Goal: Navigation & Orientation: Find specific page/section

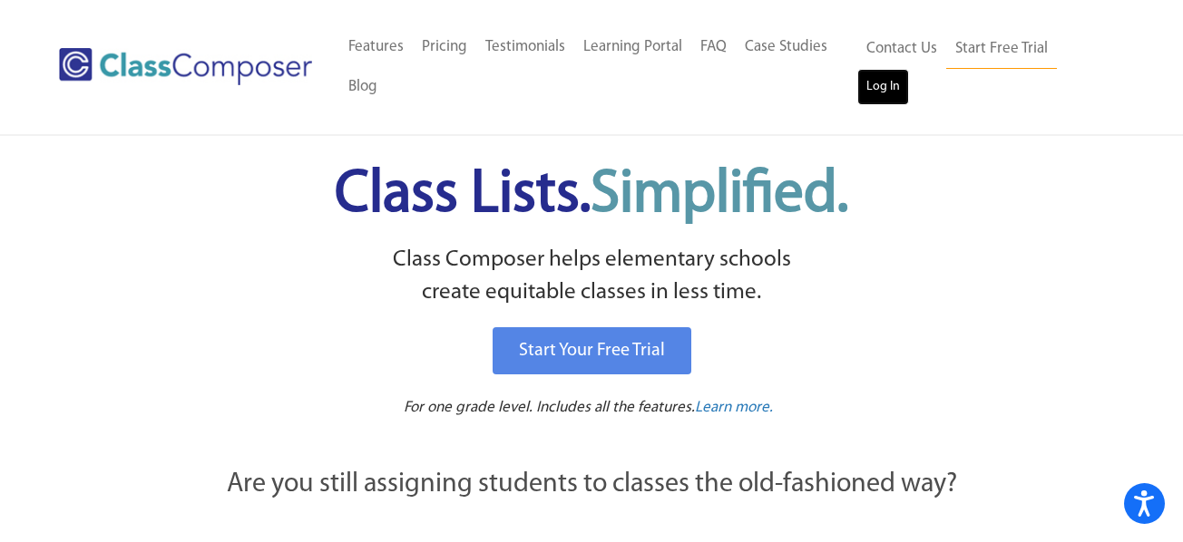
click at [891, 78] on link "Log In" at bounding box center [883, 87] width 52 height 36
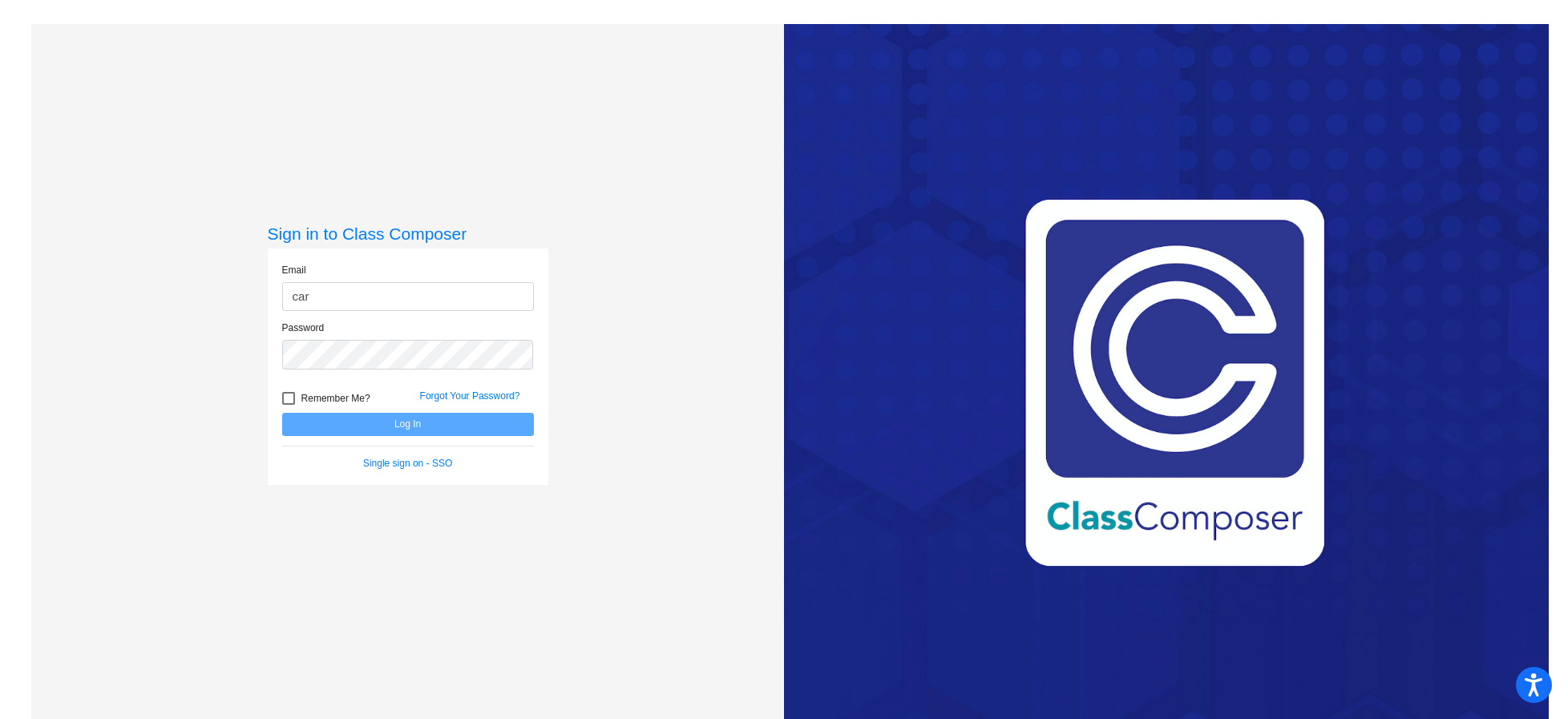
type input "carly.nebel@hesperiausd.org"
click at [461, 426] on button "Log In" at bounding box center [407, 425] width 252 height 23
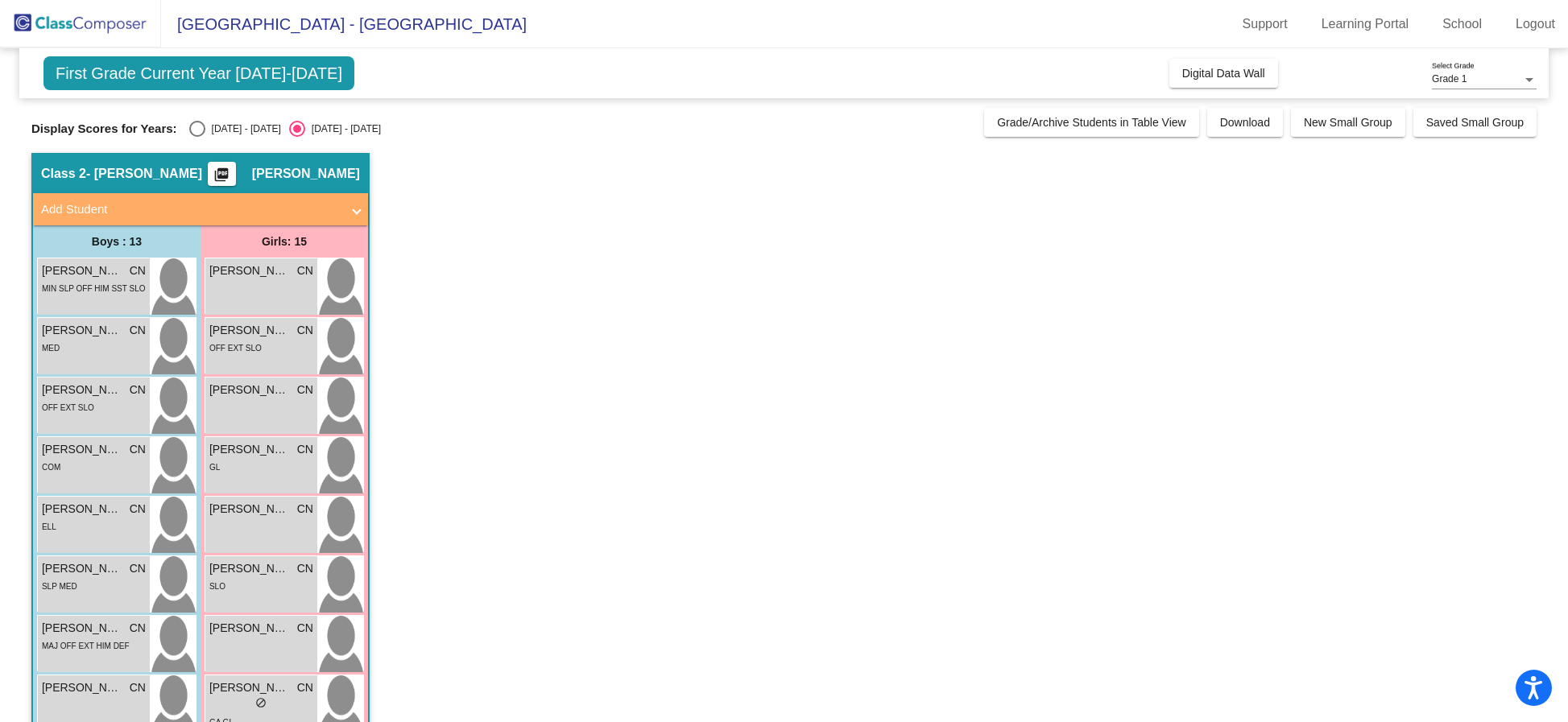
click at [194, 135] on div "Select an option" at bounding box center [197, 129] width 16 height 16
click at [196, 137] on input "2024 - 2025" at bounding box center [196, 137] width 1 height 1
radio input "true"
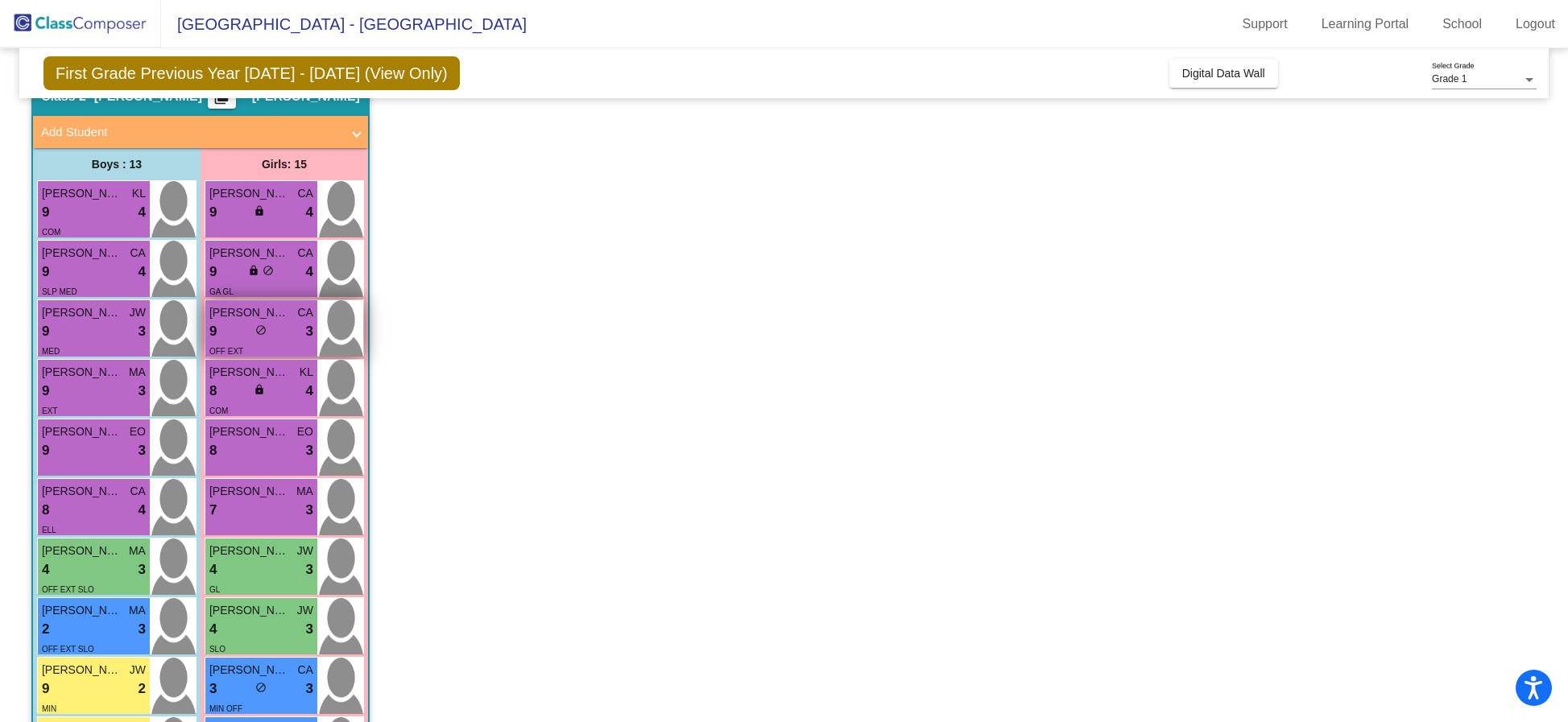
scroll to position [75, 0]
